Goal: Navigation & Orientation: Find specific page/section

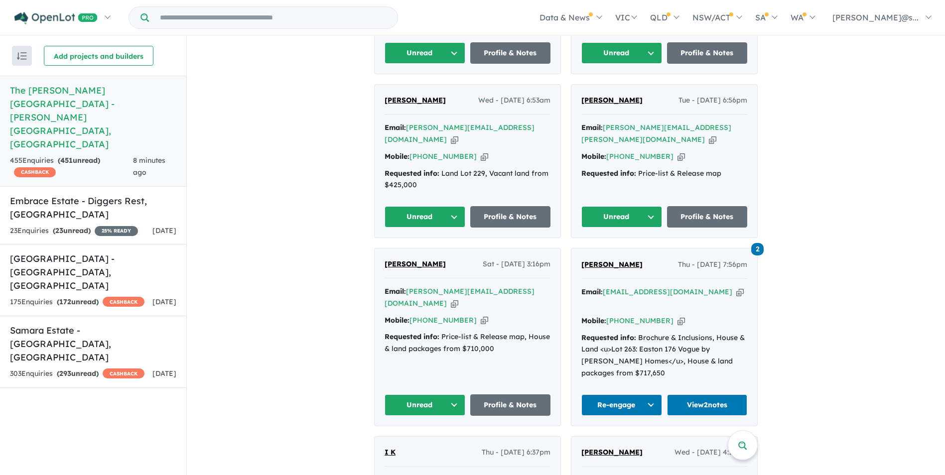
scroll to position [697, 0]
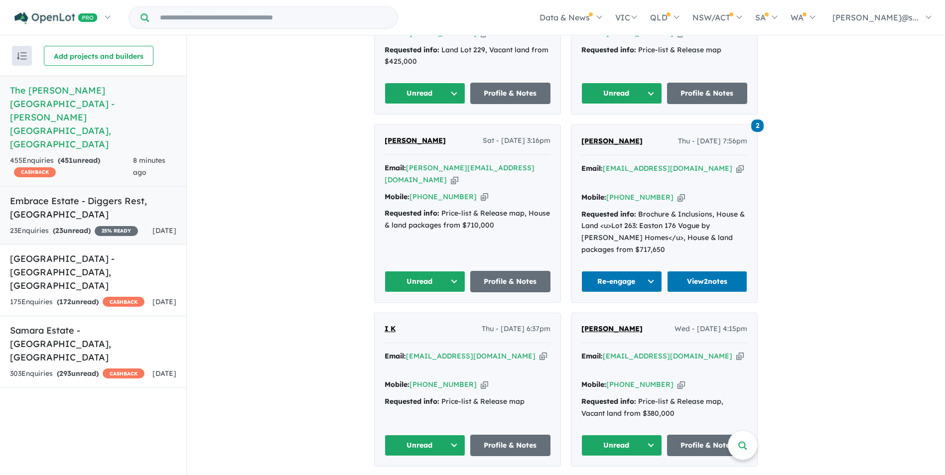
click at [75, 194] on h5 "Embrace Estate - Diggers Rest , VIC" at bounding box center [93, 207] width 166 height 27
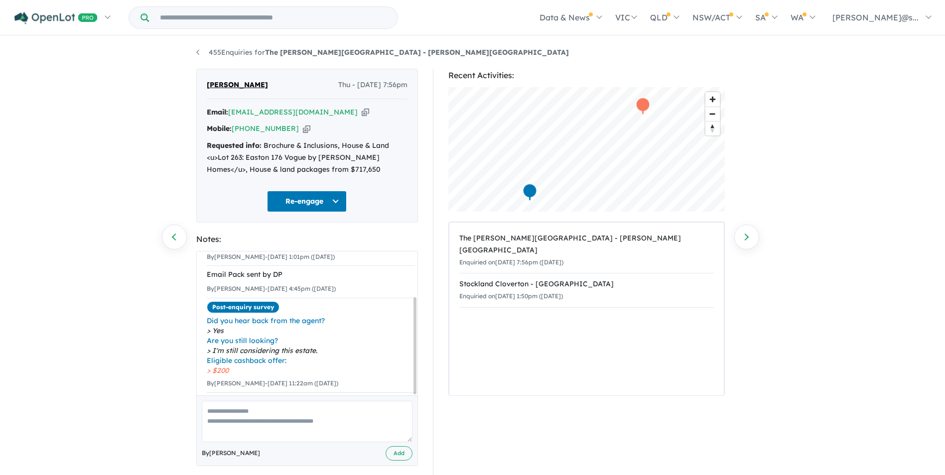
scroll to position [67, 0]
